Goal: Transaction & Acquisition: Purchase product/service

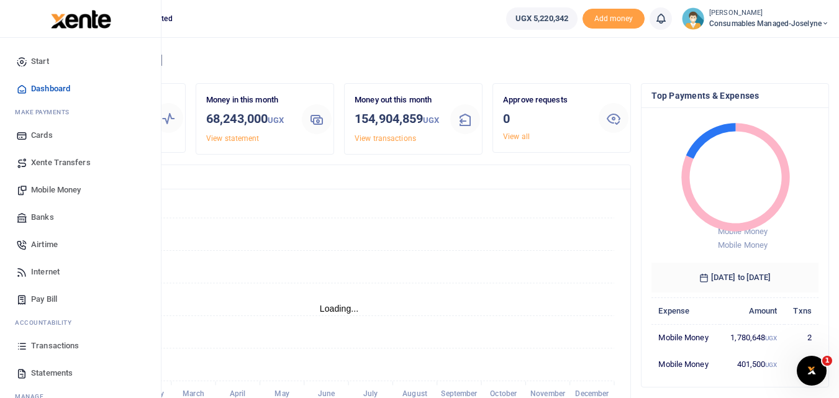
click at [22, 348] on icon at bounding box center [21, 345] width 11 height 11
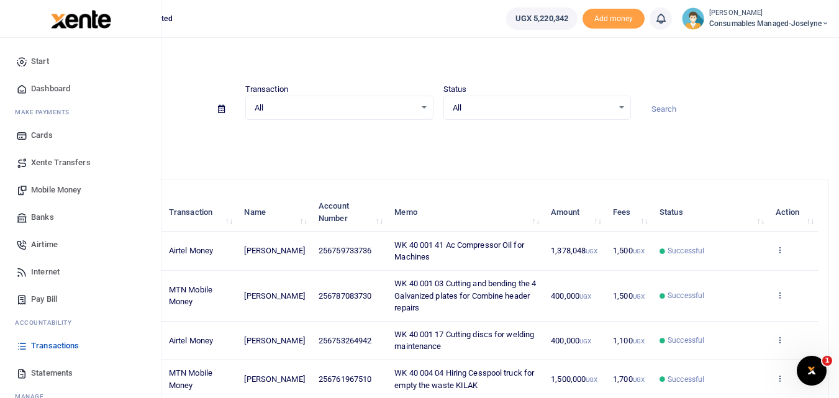
click at [37, 372] on span "Statements" at bounding box center [52, 373] width 42 height 12
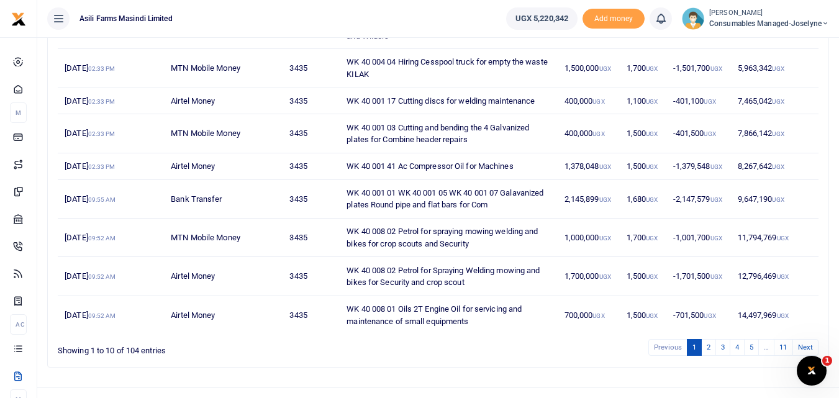
scroll to position [258, 0]
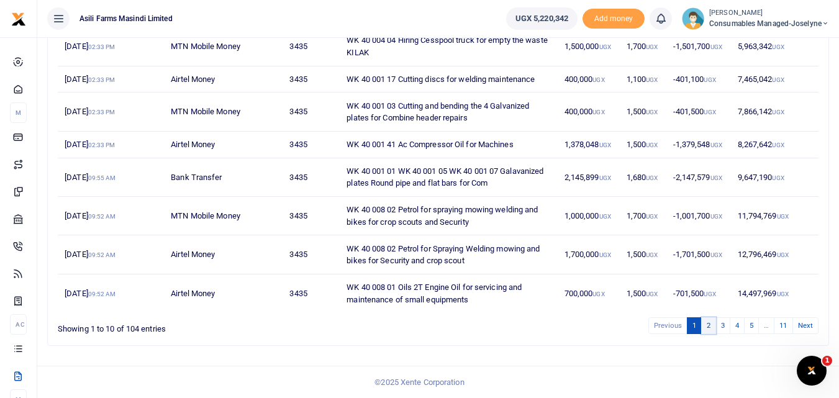
click at [709, 329] on link "2" at bounding box center [708, 325] width 15 height 17
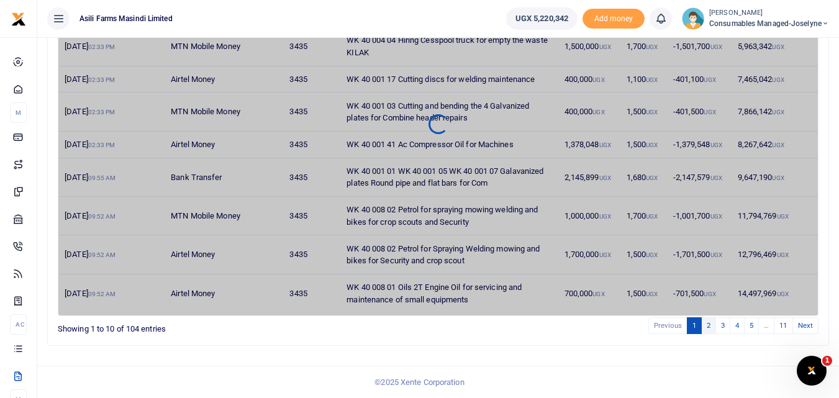
scroll to position [234, 0]
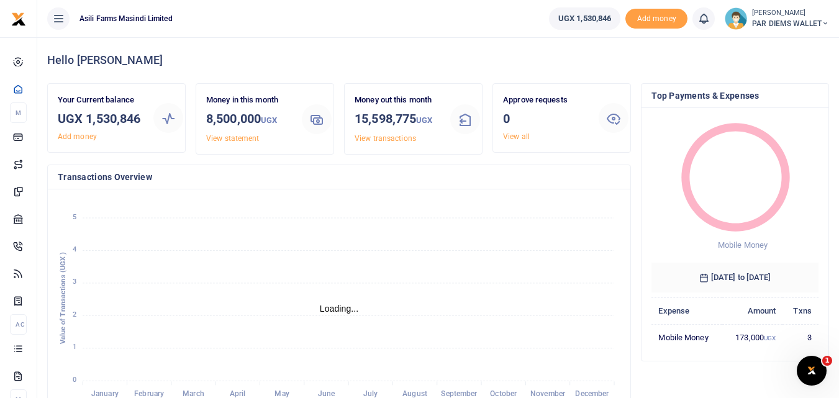
scroll to position [10, 10]
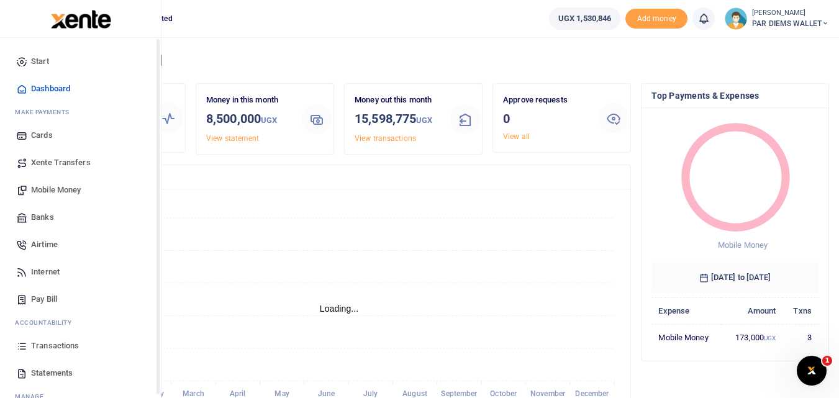
click at [22, 344] on icon at bounding box center [21, 345] width 11 height 11
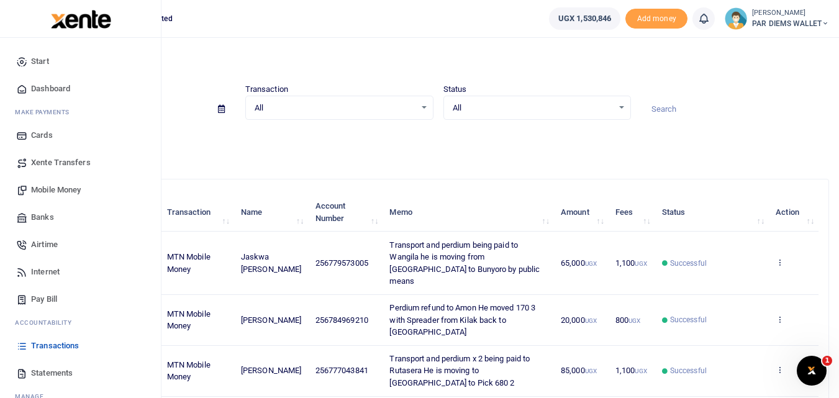
click at [51, 186] on span "Mobile Money" at bounding box center [56, 190] width 50 height 12
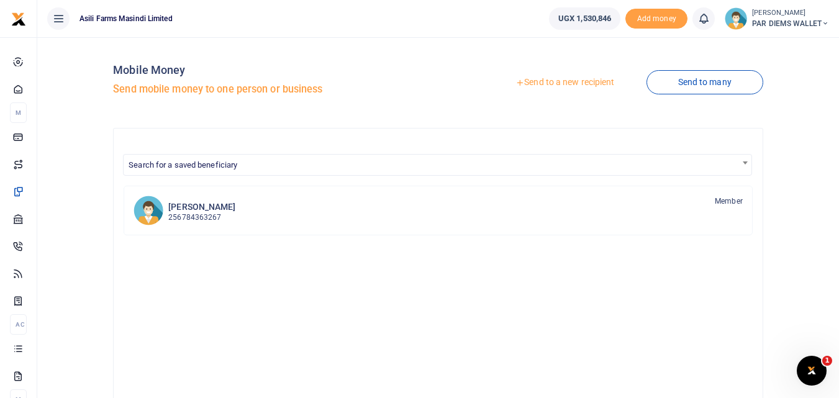
click at [555, 77] on link "Send to a new recipient" at bounding box center [565, 82] width 162 height 22
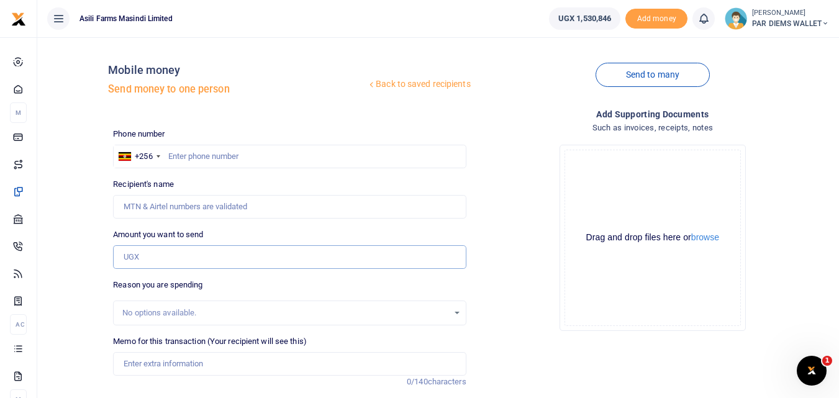
click at [140, 257] on input "Amount you want to send" at bounding box center [289, 257] width 353 height 24
paste input "0777862245"
type input "0777862245"
click at [186, 153] on input "text" at bounding box center [289, 157] width 353 height 24
type input "777862245"
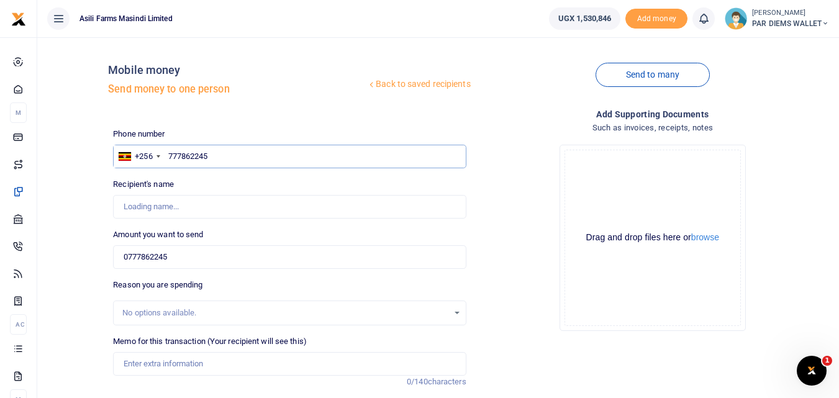
type input "Alex Tumwesigye"
type input "777862245"
click at [200, 265] on input "0777862245" at bounding box center [289, 257] width 353 height 24
type input "0"
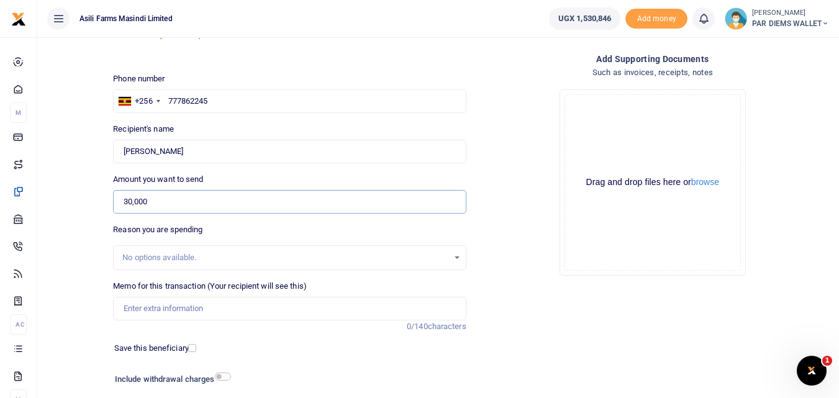
scroll to position [83, 0]
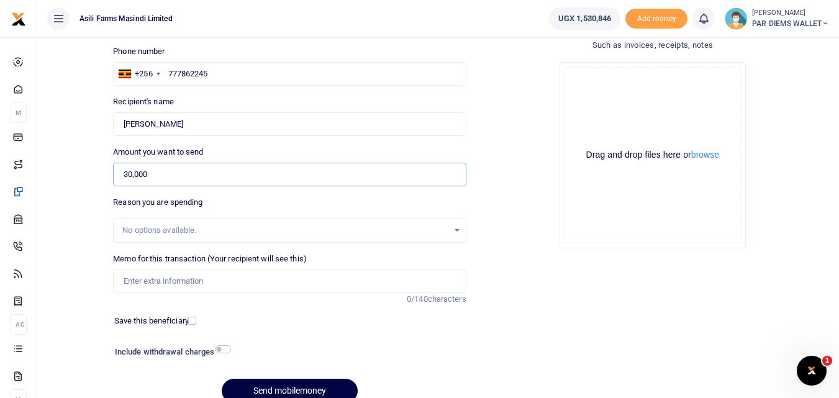
type input "30,000"
click at [144, 280] on input "Memo for this transaction (Your recipient will see this)" at bounding box center [289, 282] width 353 height 24
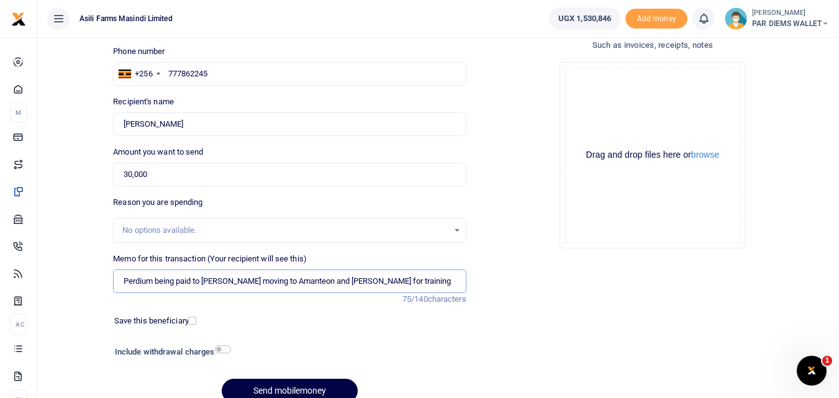
click at [230, 285] on input "Perdium being paid to Alex H eis moving to Amanteon and Kilak for training" at bounding box center [289, 282] width 353 height 24
click at [401, 285] on input "Perdium being paid to Alex Hei is moving to Amanteon and Kilak for training" at bounding box center [289, 282] width 353 height 24
click at [235, 286] on input "Perdium being paid to Alex Hei is moving to Amanteon and Kilak for training" at bounding box center [289, 282] width 353 height 24
type input "Perdium being paid to Alex He is moving to Amanteon and Kilak for training"
click at [590, 71] on div "Drag and drop files here or browse Powered by Uppy" at bounding box center [653, 155] width 176 height 176
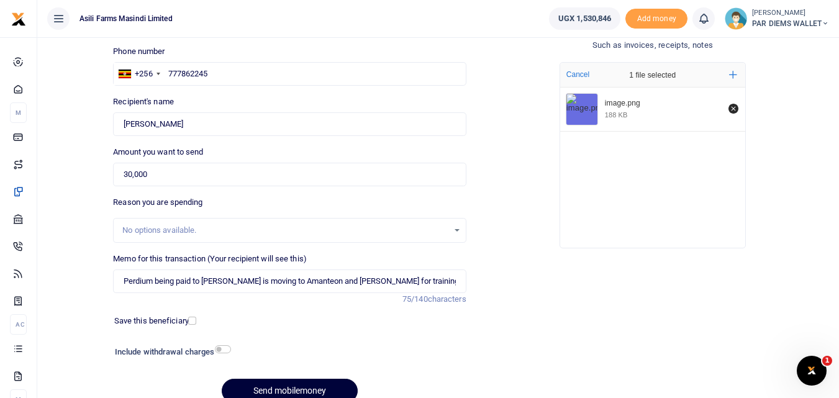
click at [277, 391] on button "Send mobilemoney" at bounding box center [290, 391] width 136 height 24
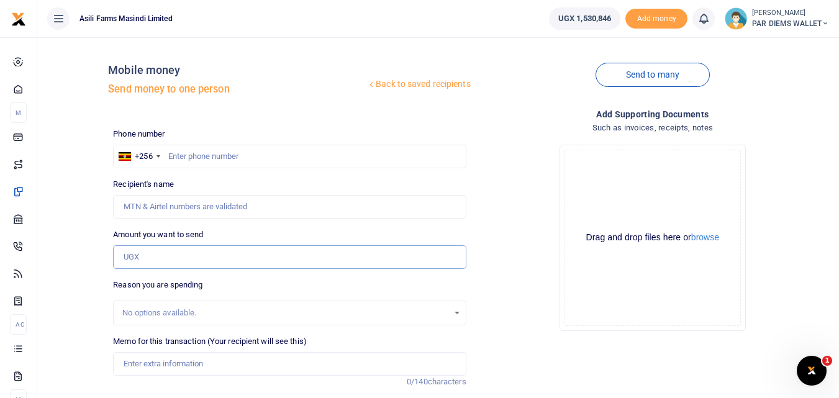
click at [147, 262] on input "Amount you want to send" at bounding box center [289, 257] width 353 height 24
type input "210,000"
click at [142, 365] on input "Memo for this transaction (Your recipient will see this)" at bounding box center [289, 364] width 353 height 24
click at [259, 368] on input "Transport Accomodation Meals for 3oth and" at bounding box center [289, 364] width 353 height 24
click at [309, 358] on input "Transport Accomodation Meals for 30th and" at bounding box center [289, 364] width 353 height 24
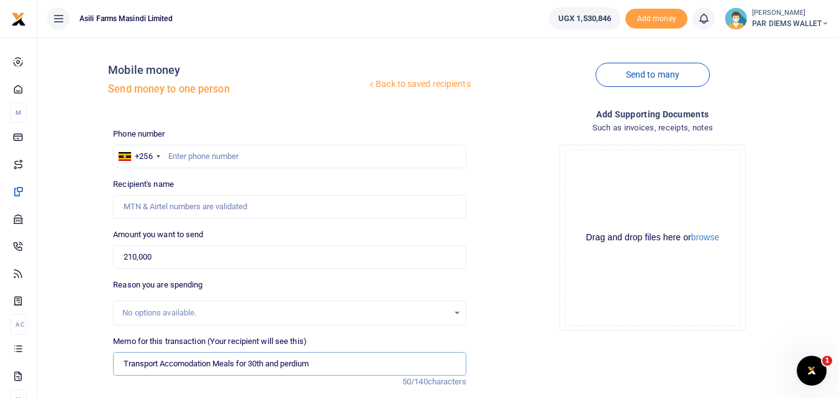
click at [333, 367] on input "Transport Accomodation Meals for 30th and perdium" at bounding box center [289, 364] width 353 height 24
click at [160, 366] on input "Transport Accomodation Meals for 30th and perdium for 1st October" at bounding box center [289, 364] width 353 height 24
click at [118, 365] on input "Transport to and from Accomodation Meals for 30th and perdium for 1st October" at bounding box center [289, 364] width 353 height 24
type input "Payment to Ganafa forTransport to and from Accomodation Meals for 30th and perd…"
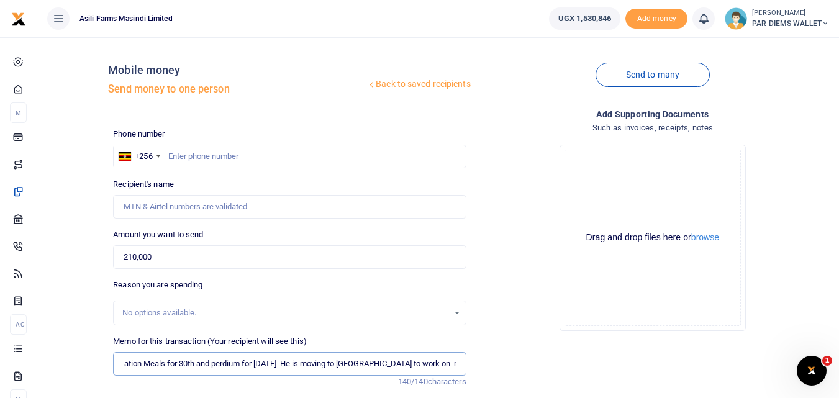
scroll to position [0, 0]
click at [639, 175] on div "Drag and drop files here or browse Powered by Uppy" at bounding box center [653, 238] width 176 height 176
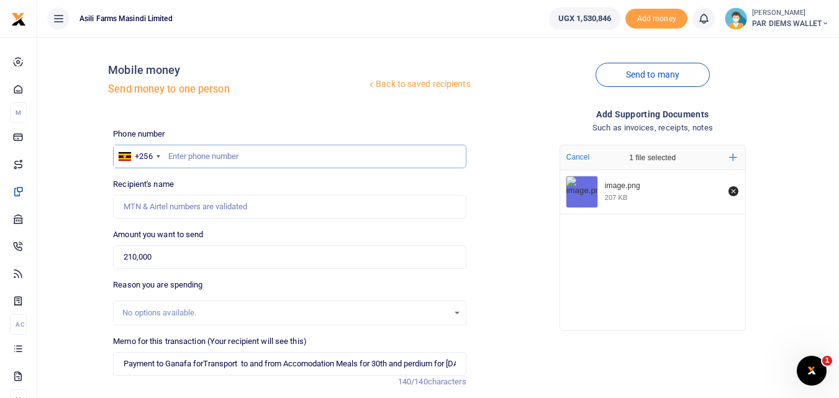
click at [178, 158] on input "text" at bounding box center [289, 157] width 353 height 24
type input "774760715"
type input "Abdul Ganafa"
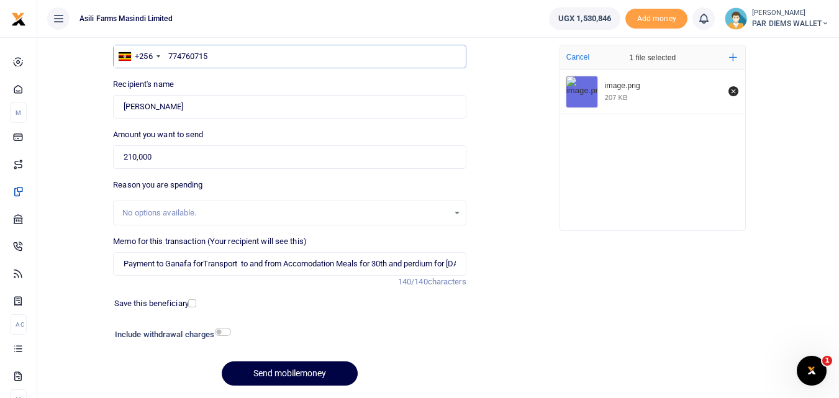
scroll to position [127, 0]
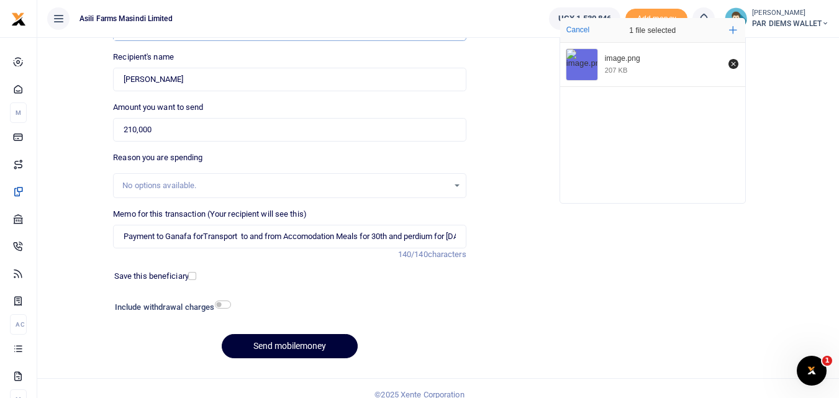
type input "774760715"
click at [283, 344] on button "Send mobilemoney" at bounding box center [290, 346] width 136 height 24
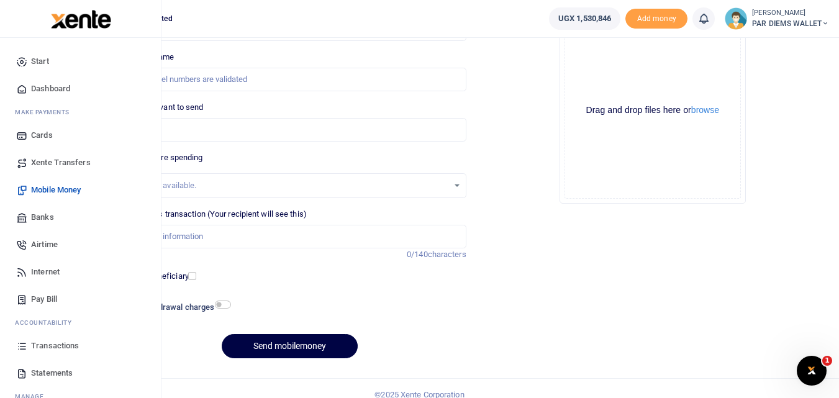
click at [24, 345] on icon at bounding box center [21, 345] width 11 height 11
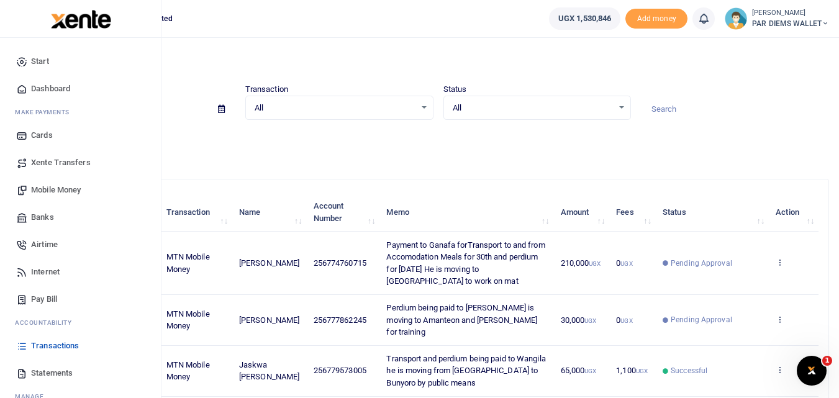
click at [50, 188] on span "Mobile Money" at bounding box center [56, 190] width 50 height 12
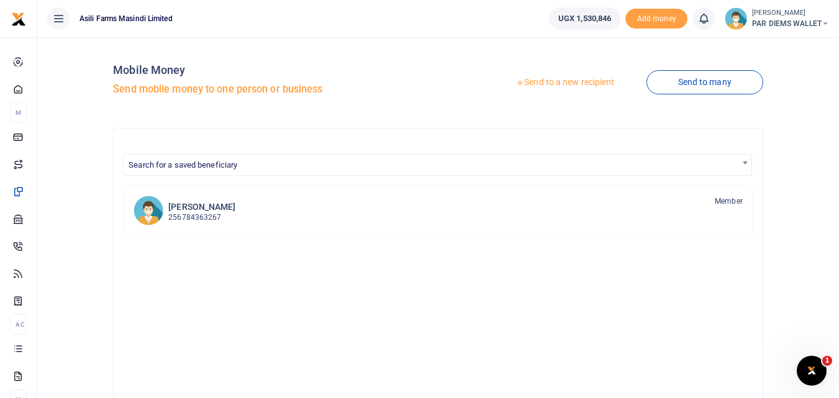
click at [546, 73] on link "Send to a new recipient" at bounding box center [565, 82] width 162 height 22
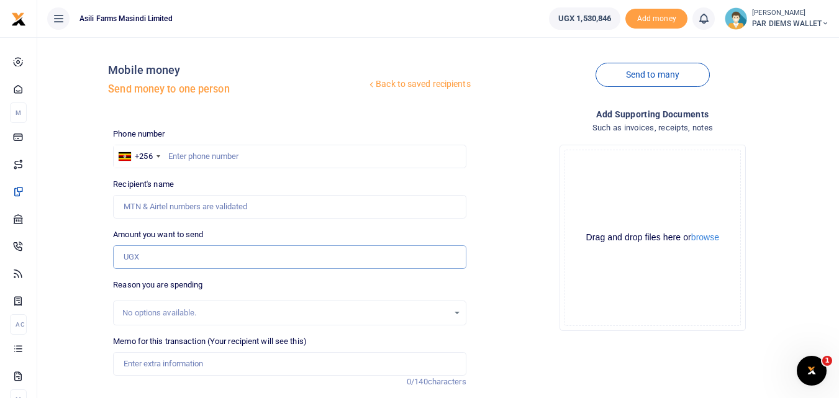
click at [133, 259] on input "Amount you want to send" at bounding box center [289, 257] width 353 height 24
paste input "0773 989 662"
type input "0773 989 662"
click at [181, 151] on input "text" at bounding box center [289, 157] width 353 height 24
type input "773989662"
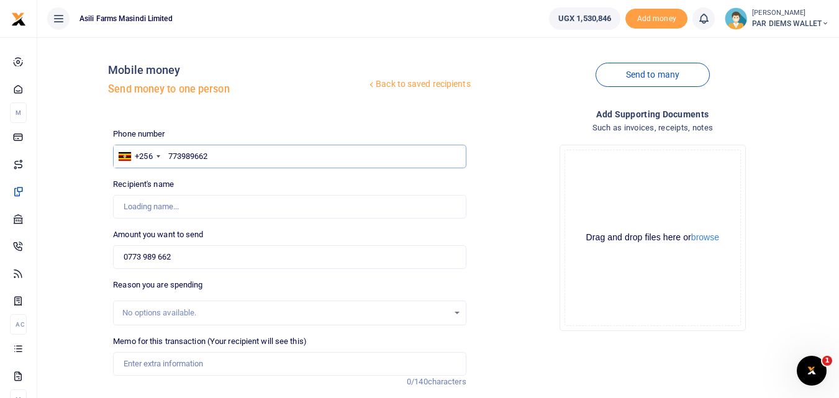
type input "Patrick Toxic Kirungi"
type input "773989662"
click at [183, 252] on input "0773 989 662" at bounding box center [289, 257] width 353 height 24
type input "0"
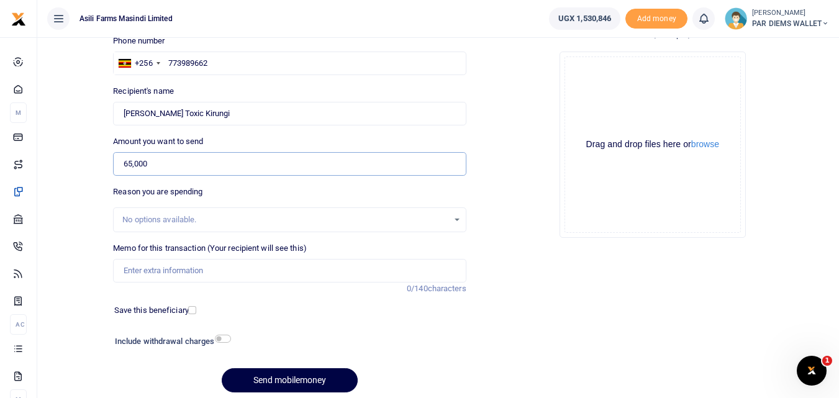
scroll to position [94, 0]
type input "65,000"
click at [145, 270] on input "Memo for this transaction (Your recipient will see this)" at bounding box center [289, 270] width 353 height 24
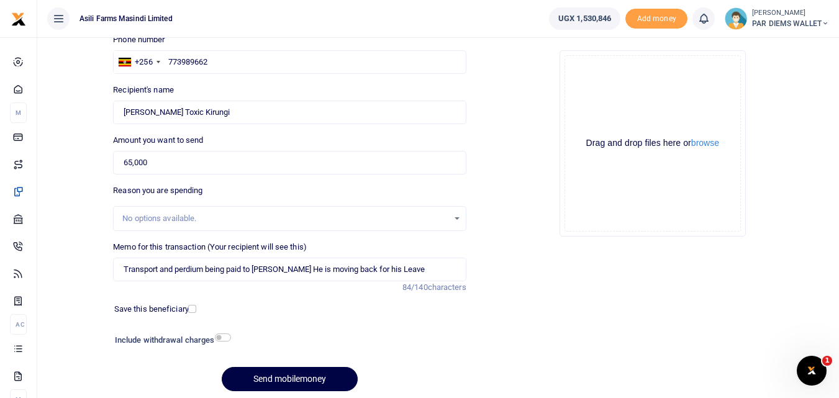
click at [618, 86] on div "Drag and drop files here or browse Powered by Uppy" at bounding box center [653, 143] width 176 height 176
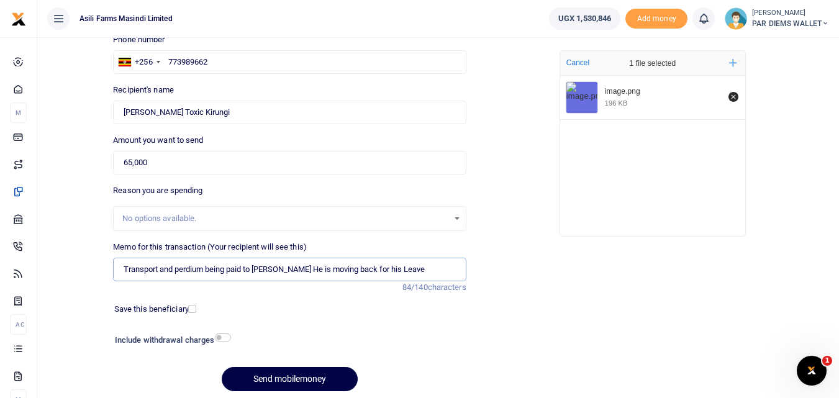
click at [313, 271] on input "Transport and perdium being paid to [PERSON_NAME] He is moving back for his Lea…" at bounding box center [289, 270] width 353 height 24
type input "Transport and perdium being paid to Patrick Murungi He is moving back for his L…"
drag, startPoint x: 306, startPoint y: 299, endPoint x: 300, endPoint y: 341, distance: 42.1
click at [300, 341] on div "Phone number +256 Uganda +256 773989662 Phone is required. Recipient's name Fou…" at bounding box center [289, 218] width 363 height 368
click at [312, 270] on input "Transport and perdium being paid to Patrick Murungi He is moving back for his L…" at bounding box center [289, 270] width 353 height 24
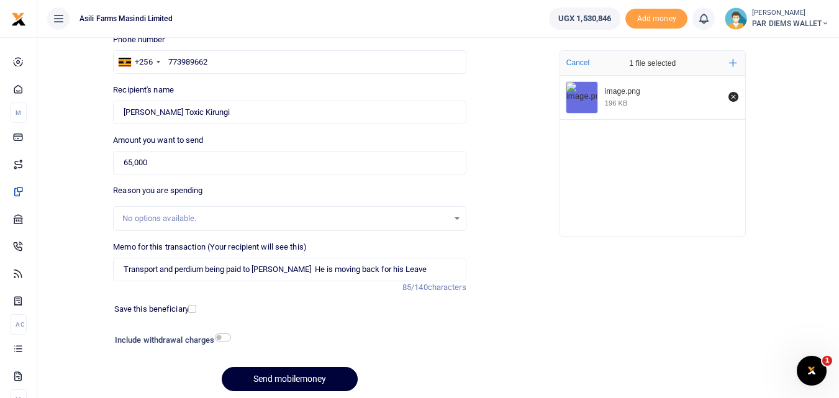
click at [288, 384] on button "Send mobilemoney" at bounding box center [290, 379] width 136 height 24
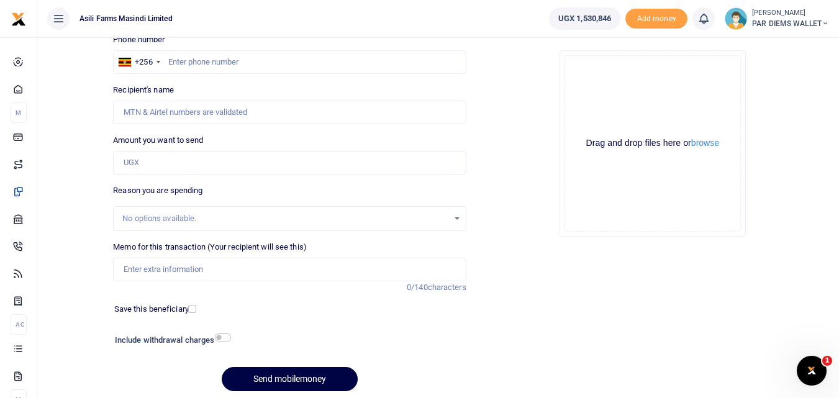
click at [140, 216] on div "No options available." at bounding box center [285, 218] width 326 height 12
click at [149, 169] on input "Amount you want to send" at bounding box center [289, 163] width 353 height 24
paste input "0776 592 663"
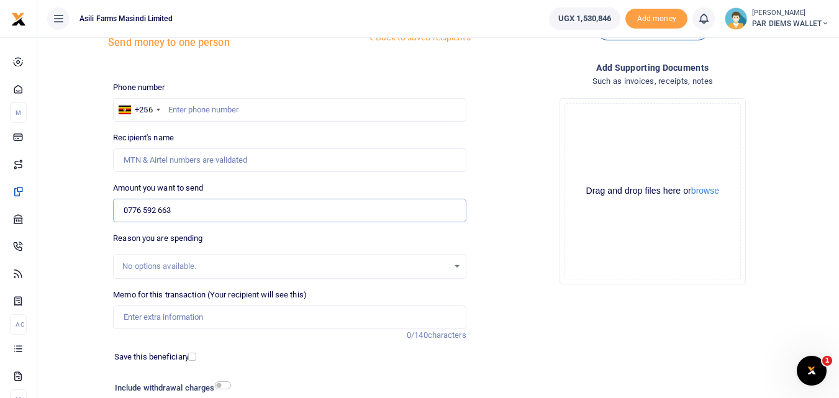
scroll to position [43, 0]
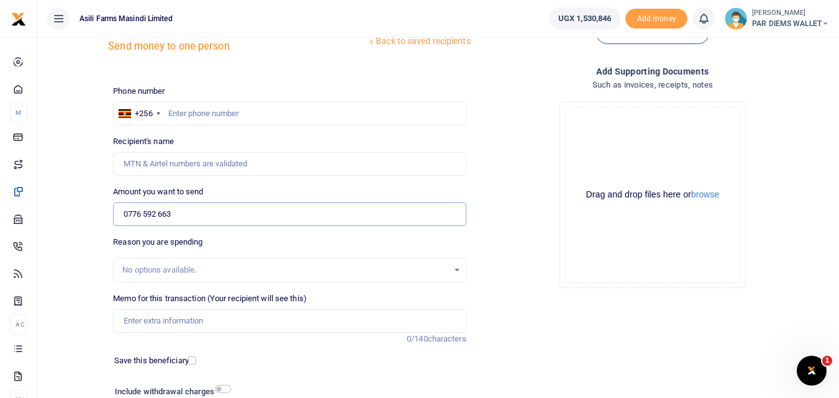
type input "0776 592 663"
click at [185, 109] on input "text" at bounding box center [289, 114] width 353 height 24
type input "776592663"
type input "Alfred Obia"
type input "776592663"
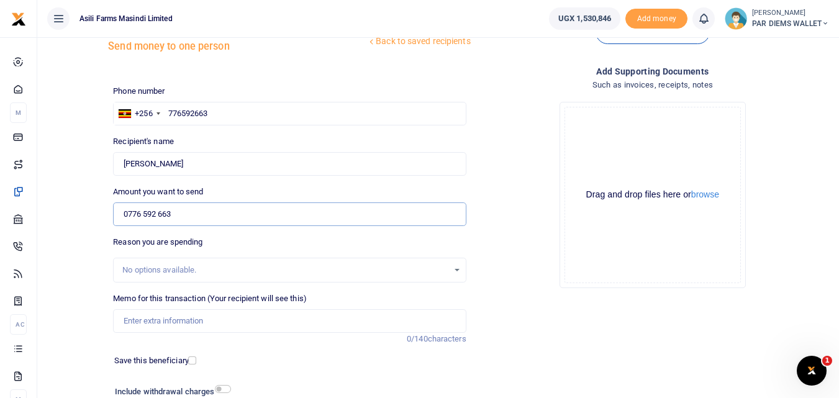
click at [197, 208] on input "0776 592 663" at bounding box center [289, 215] width 353 height 24
type input "0"
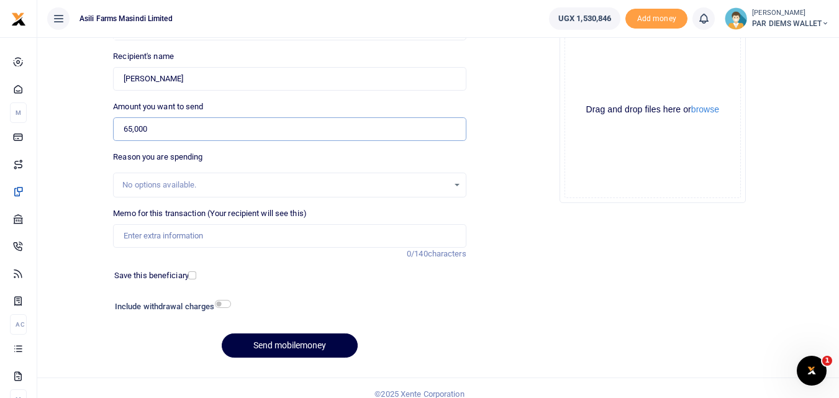
scroll to position [140, 0]
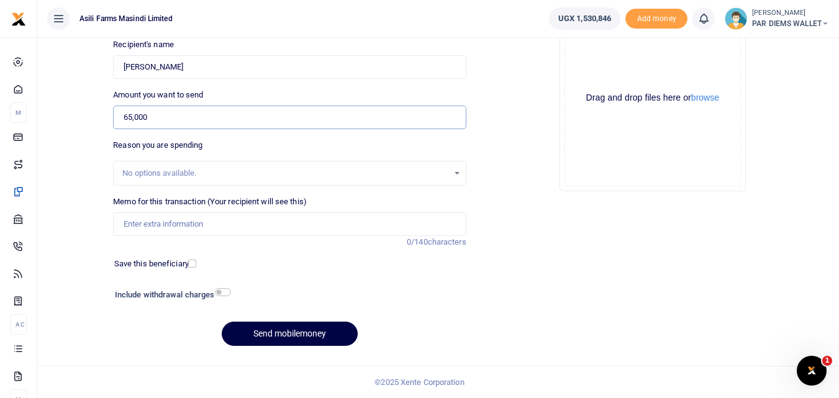
type input "65,000"
click at [139, 226] on input "Memo for this transaction (Your recipient will see this)" at bounding box center [289, 224] width 353 height 24
type input "P"
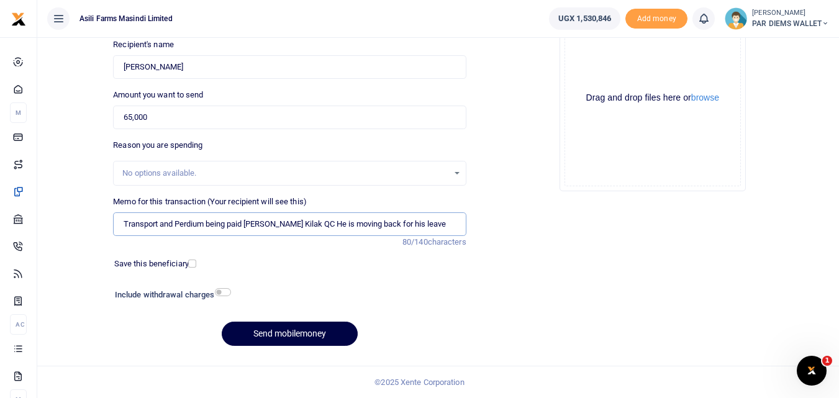
type input "Transport and Perdium being paid [PERSON_NAME] Kilak QC He is moving back for h…"
click at [616, 68] on div "Drag and drop files here or browse Powered by Uppy" at bounding box center [653, 98] width 176 height 176
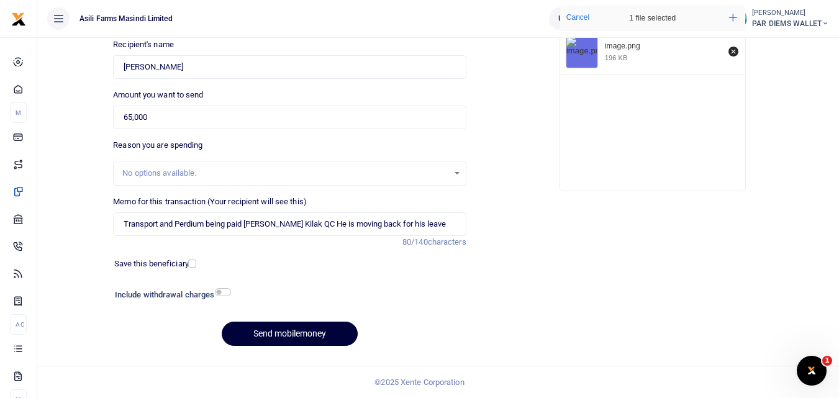
click at [263, 339] on button "Send mobilemoney" at bounding box center [290, 334] width 136 height 24
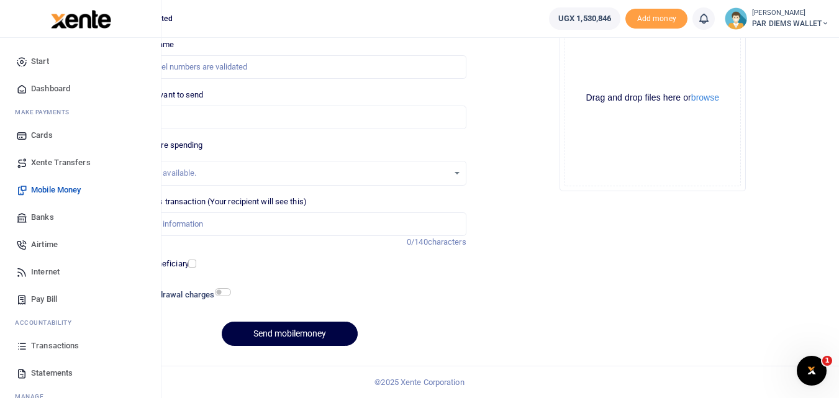
click at [22, 342] on icon at bounding box center [21, 345] width 11 height 11
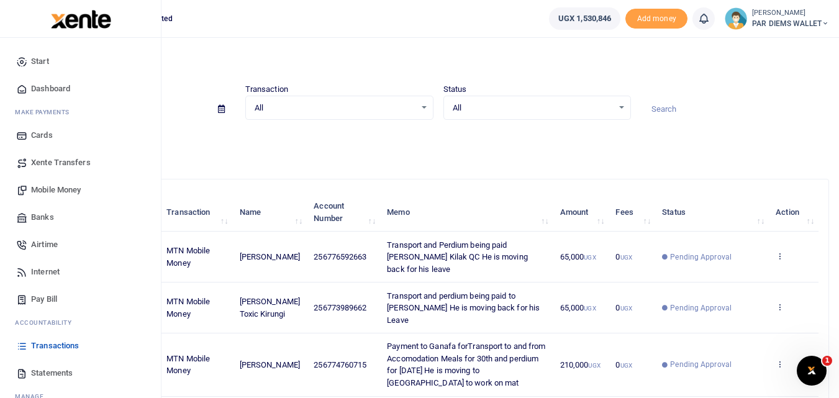
click at [55, 192] on span "Mobile Money" at bounding box center [56, 190] width 50 height 12
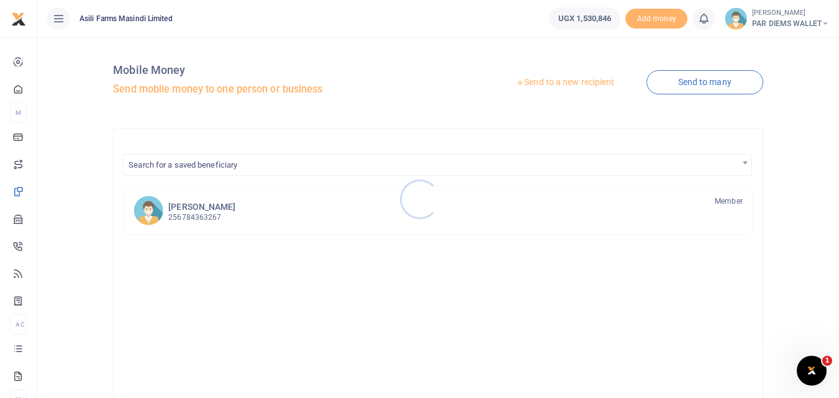
click at [572, 80] on div at bounding box center [419, 199] width 839 height 398
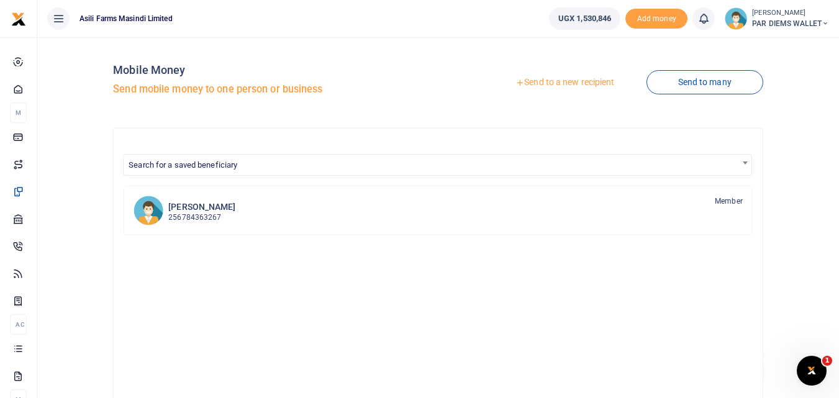
click at [572, 80] on link "Send to a new recipient" at bounding box center [565, 82] width 162 height 22
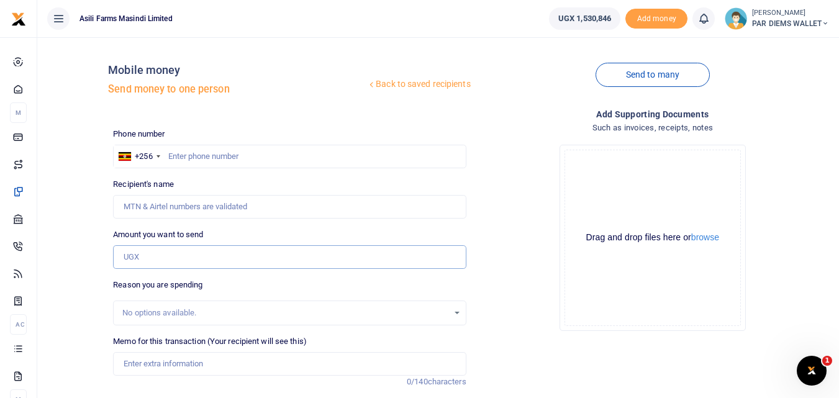
click at [137, 253] on input "Amount you want to send" at bounding box center [289, 257] width 353 height 24
paste input "0778630758"
type input "0778630758"
click at [191, 160] on input "text" at bounding box center [289, 157] width 353 height 24
type input "778630758"
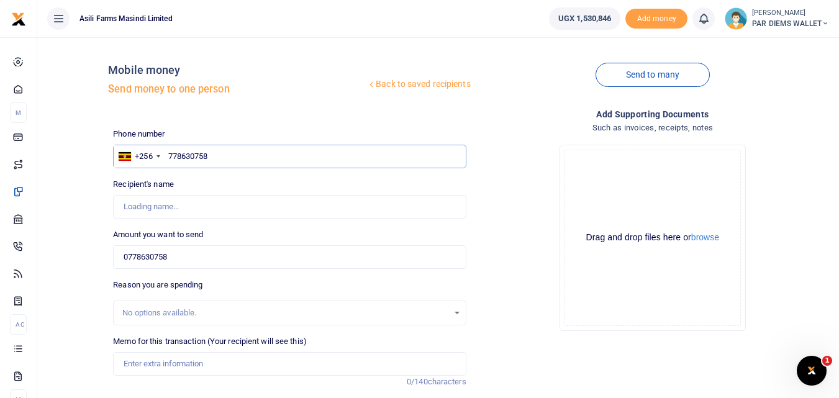
type input "[PERSON_NAME]"
type input "7"
type input "778630758"
click at [196, 253] on input "0778630758" at bounding box center [289, 257] width 353 height 24
type input "0"
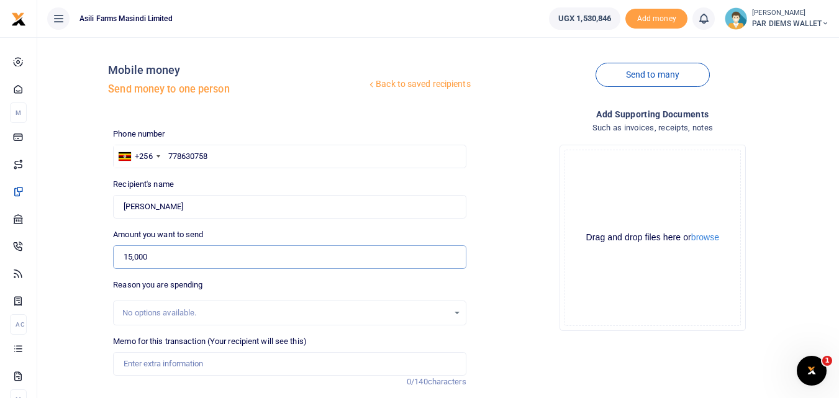
type input "15,000"
click at [158, 362] on input "Memo for this transaction (Your recipient will see this)" at bounding box center [289, 364] width 353 height 24
click at [222, 373] on input "Perdium being paid to" at bounding box center [289, 364] width 353 height 24
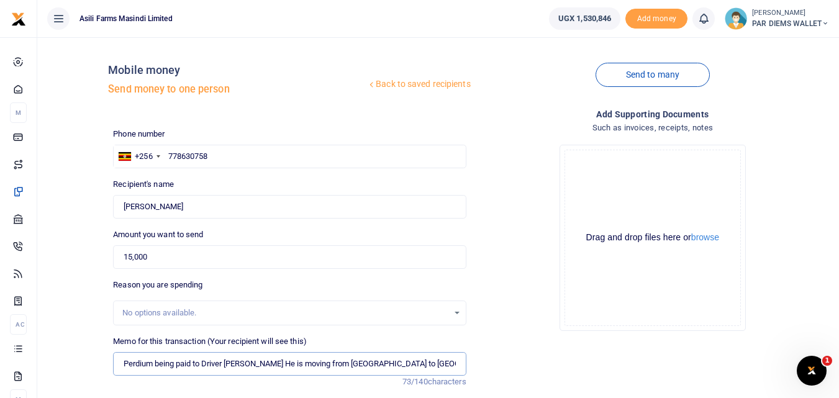
type input "Perdium being paid to Driver [PERSON_NAME] He is moving from [GEOGRAPHIC_DATA] …"
click at [599, 160] on div "Drag and drop files here or browse Powered by Uppy" at bounding box center [653, 238] width 176 height 176
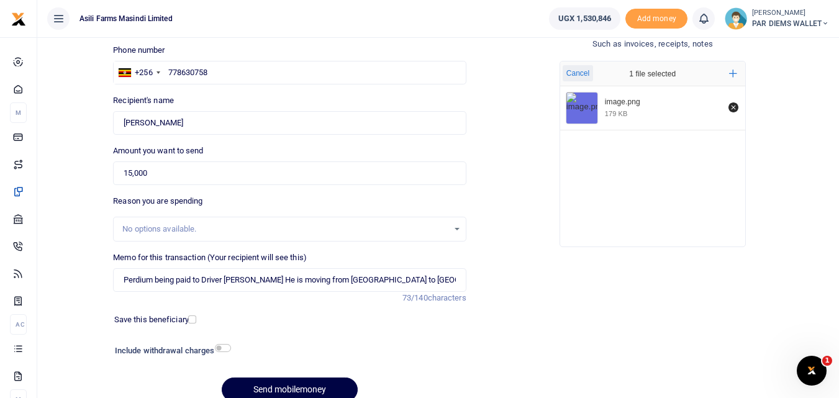
scroll to position [83, 0]
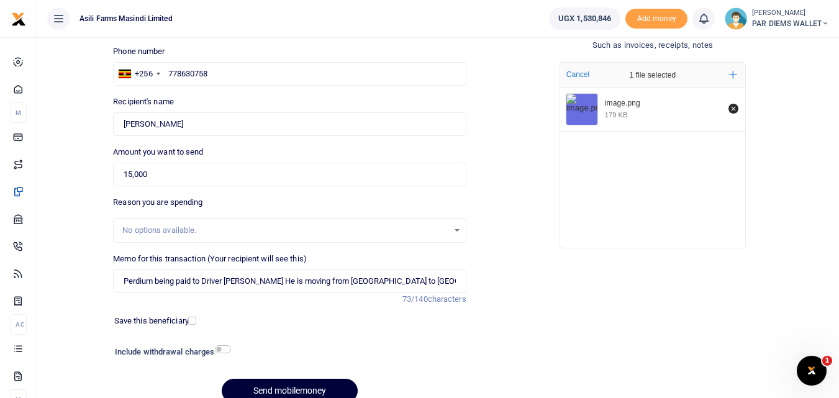
click at [289, 388] on button "Send mobilemoney" at bounding box center [290, 391] width 136 height 24
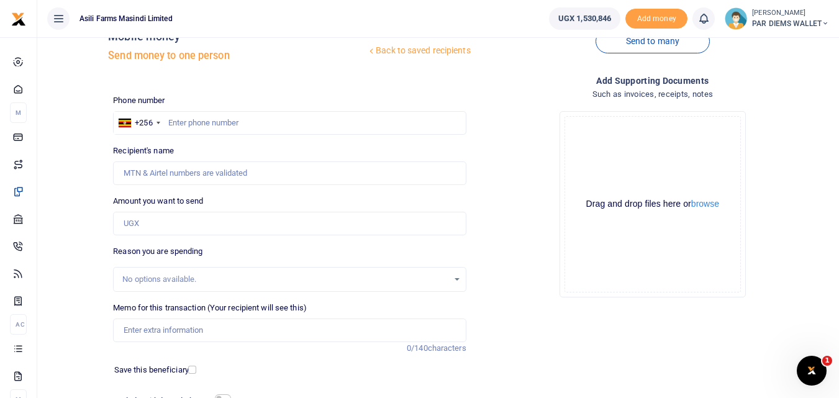
scroll to position [31, 0]
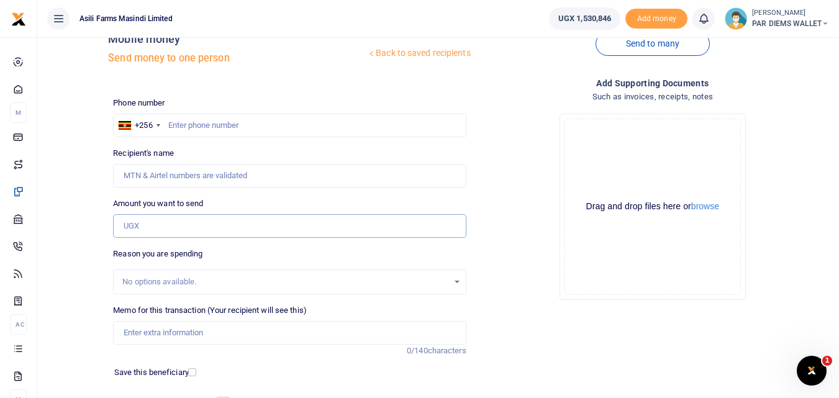
click at [149, 229] on input "Amount you want to send" at bounding box center [289, 226] width 353 height 24
paste input ".0789096593"
type input ".0789096593"
click at [187, 123] on input "text" at bounding box center [289, 126] width 353 height 24
type input "789096693"
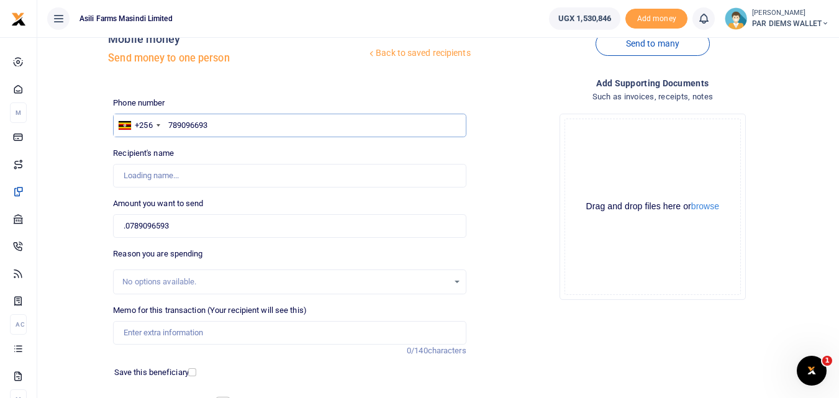
type input "[PERSON_NAME]"
type input "7"
type input "789096593"
type input "[PERSON_NAME]"
type input "789096593"
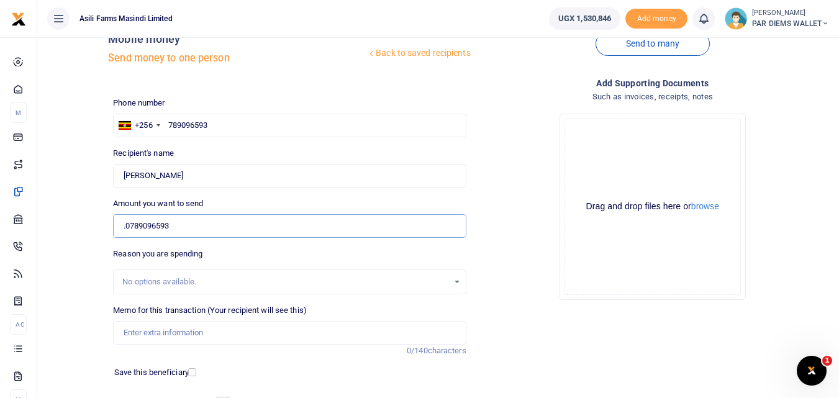
click at [206, 221] on input ".0789096593" at bounding box center [289, 226] width 353 height 24
click at [180, 227] on input ".0789096593" at bounding box center [289, 226] width 353 height 24
type input "."
paste input ".0789096593"
type input "0.0789096593"
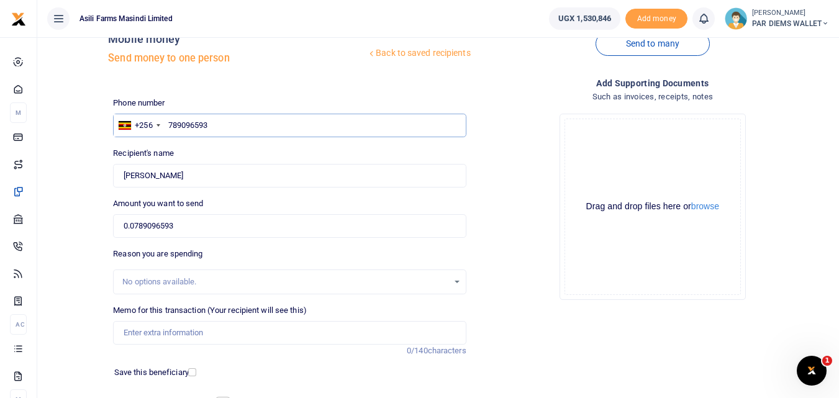
click at [226, 125] on input "789096593" at bounding box center [289, 126] width 353 height 24
type input "7"
type input "789096593"
click at [211, 229] on input "0.0789096593" at bounding box center [289, 226] width 353 height 24
type input "0"
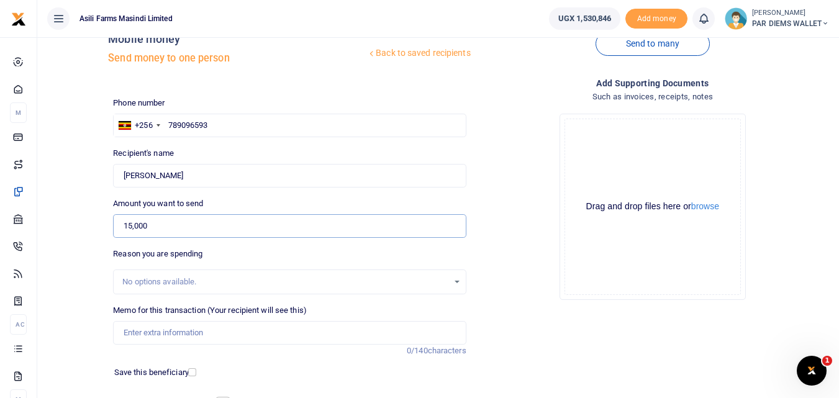
type input "15,000"
click at [158, 330] on input "Memo for this transaction (Your recipient will see this)" at bounding box center [289, 333] width 353 height 24
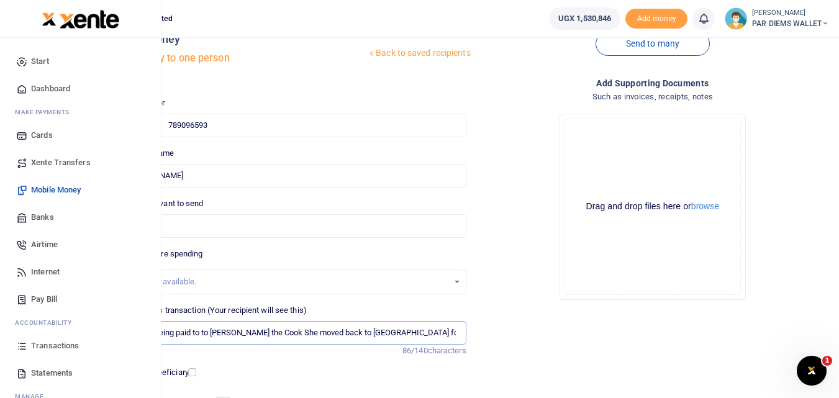
type input "Perdium being paid to to Jane Nakuru the Cook She moved back to Bunyoro for her…"
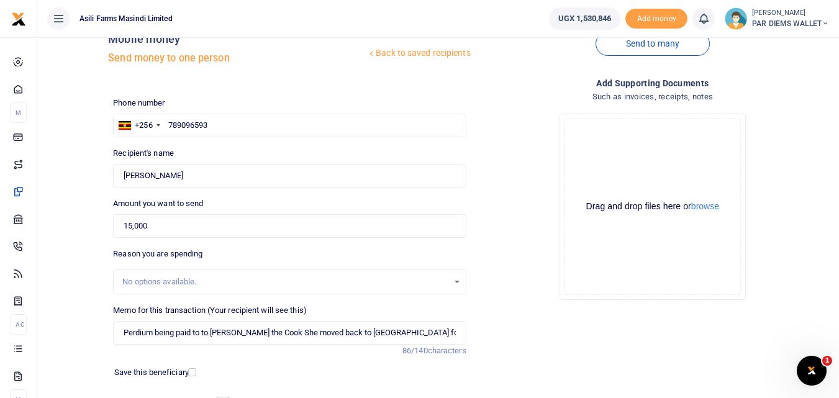
click at [626, 152] on div "Drag and drop files here or browse Powered by Uppy" at bounding box center [653, 207] width 176 height 176
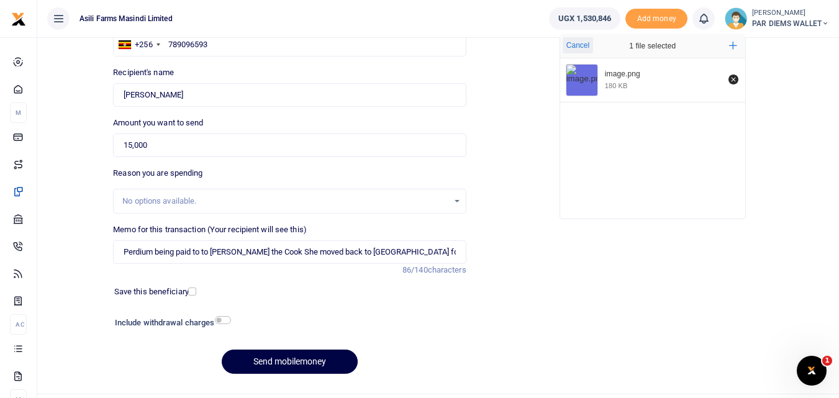
scroll to position [113, 0]
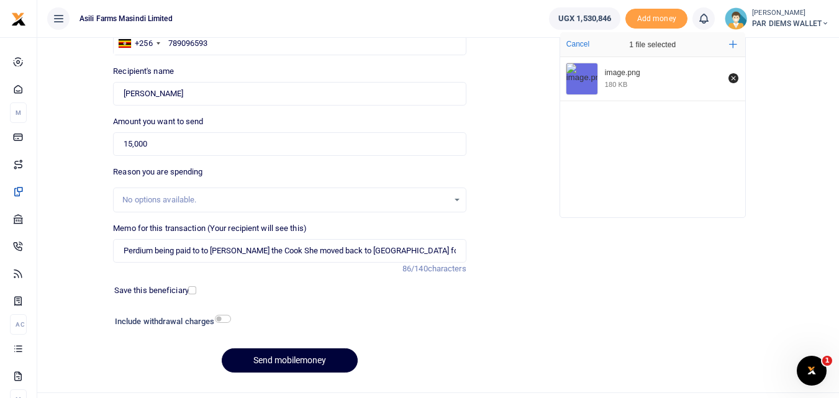
click at [262, 356] on button "Send mobilemoney" at bounding box center [290, 361] width 136 height 24
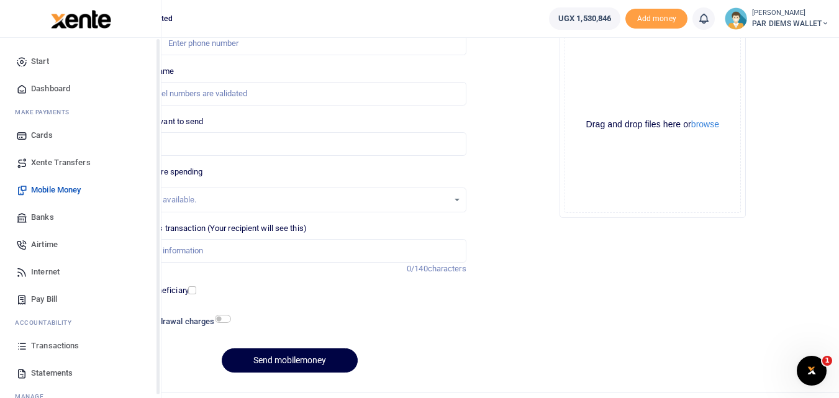
click at [22, 342] on icon at bounding box center [21, 345] width 11 height 11
